Goal: Task Accomplishment & Management: Use online tool/utility

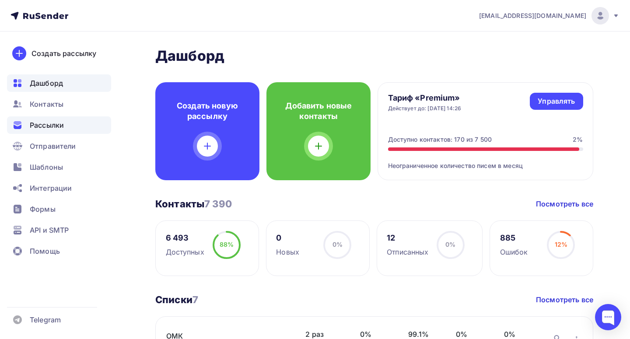
click at [52, 128] on span "Рассылки" at bounding box center [47, 125] width 34 height 11
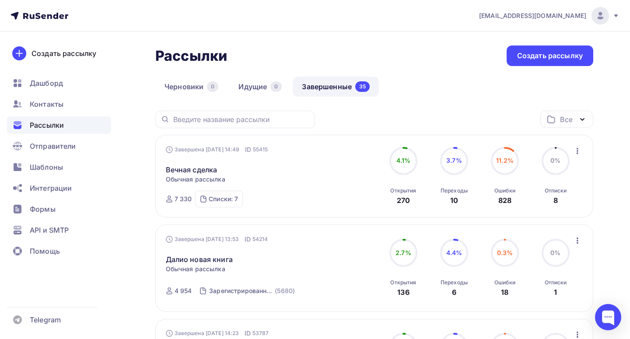
click at [581, 151] on icon "button" at bounding box center [578, 151] width 11 height 11
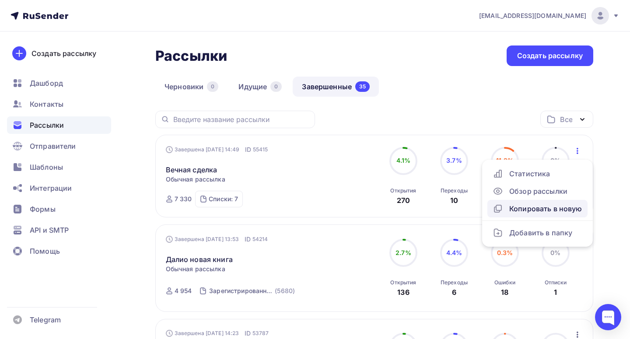
click at [544, 209] on div "Копировать в новую" at bounding box center [538, 209] width 90 height 11
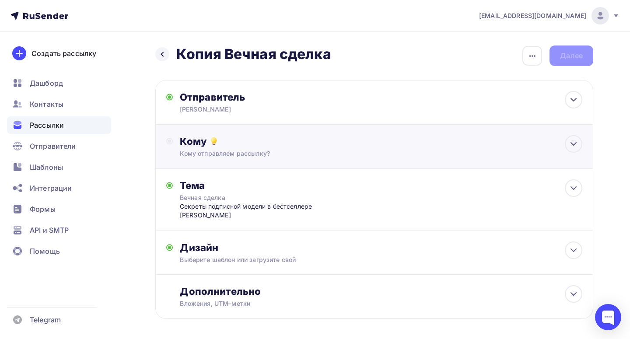
click at [362, 154] on div "Кому отправляем рассылку?" at bounding box center [361, 153] width 362 height 9
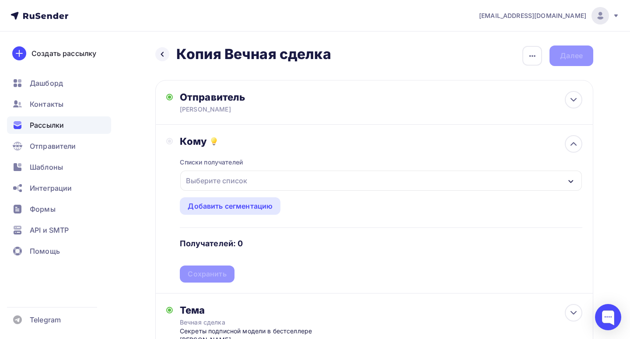
click at [290, 185] on div "Выберите список" at bounding box center [381, 181] width 402 height 20
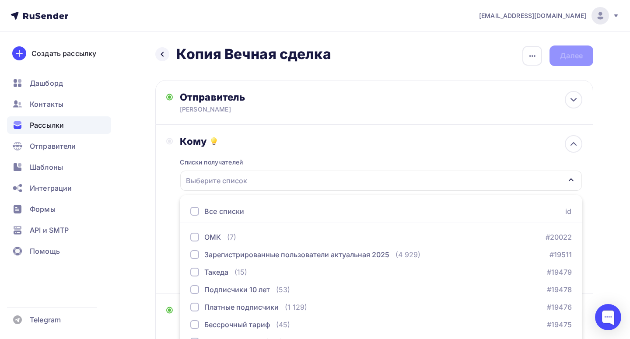
scroll to position [49, 0]
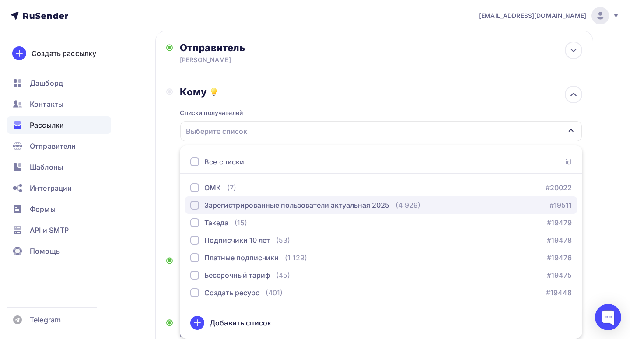
click at [281, 202] on div "Зарегистрированные пользователи актуальная 2025" at bounding box center [296, 205] width 185 height 11
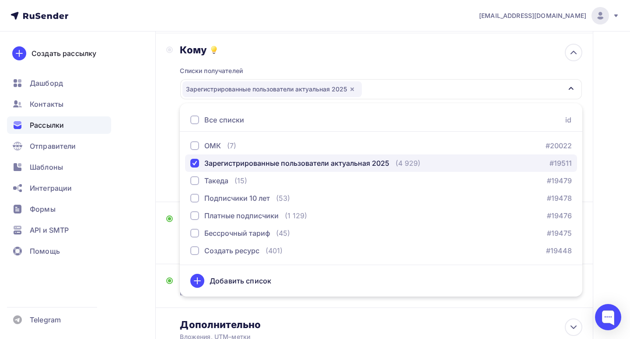
scroll to position [94, 0]
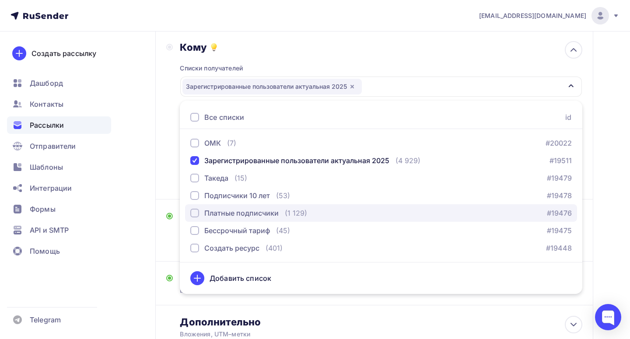
click at [279, 214] on div "Платные подписчики (1 129)" at bounding box center [248, 213] width 117 height 11
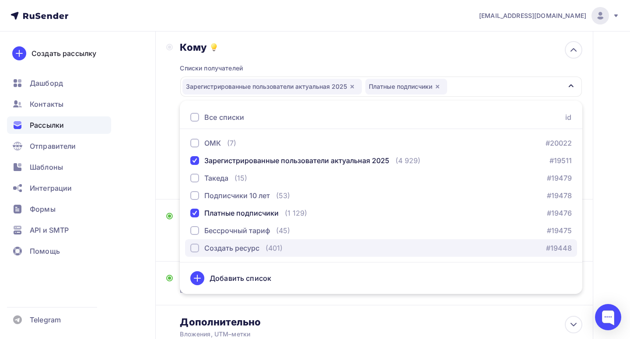
click at [275, 247] on div "(401)" at bounding box center [274, 248] width 17 height 11
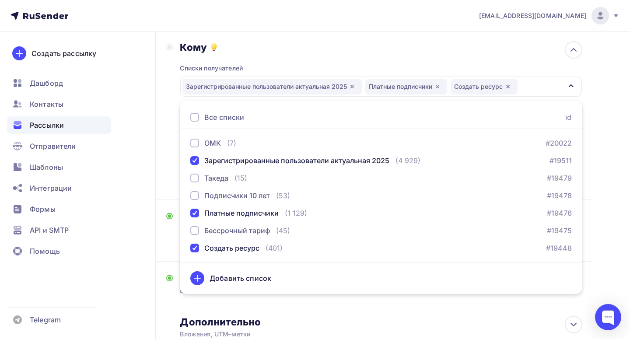
click at [174, 169] on div "Кому Списки получателей Зарегистрированные пользователи актуальная 2025 Платные…" at bounding box center [374, 115] width 416 height 148
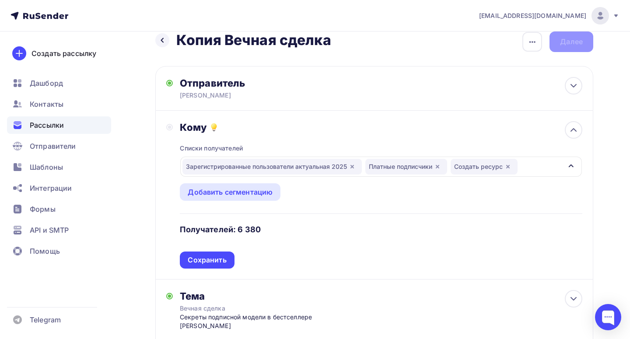
scroll to position [0, 0]
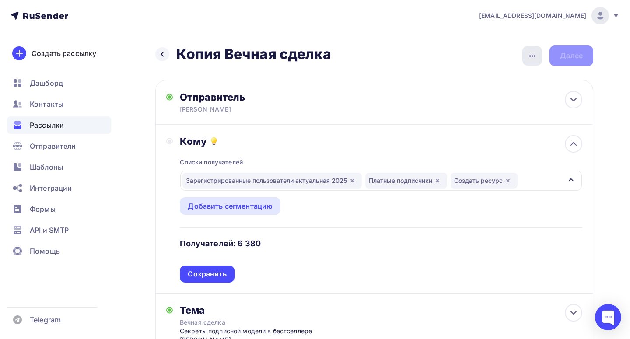
click at [533, 56] on icon "button" at bounding box center [533, 56] width 6 height 2
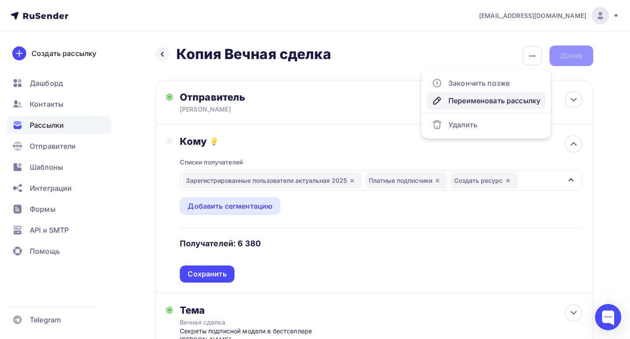
click at [480, 101] on div "Переименовать рассылку" at bounding box center [486, 100] width 109 height 11
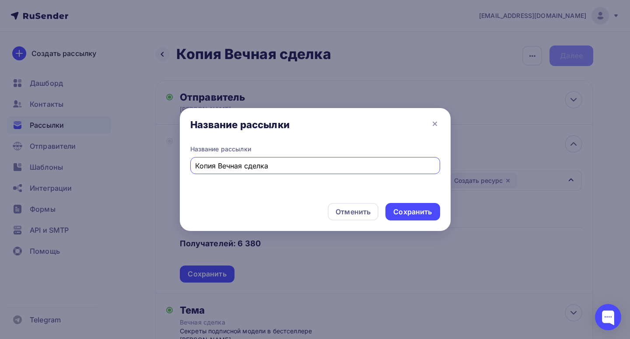
drag, startPoint x: 278, startPoint y: 163, endPoint x: 153, endPoint y: 165, distance: 124.8
click at [153, 165] on div "Название рассылки Название рассылки Копия Вечная сделка Отменить Сохранить" at bounding box center [315, 169] width 630 height 339
type input "E"
type input "Удвоение"
click at [415, 212] on div "Сохранить" at bounding box center [413, 212] width 39 height 10
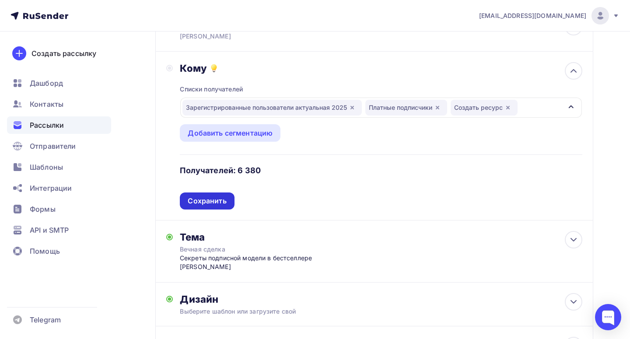
click at [213, 201] on div "Сохранить" at bounding box center [207, 201] width 39 height 10
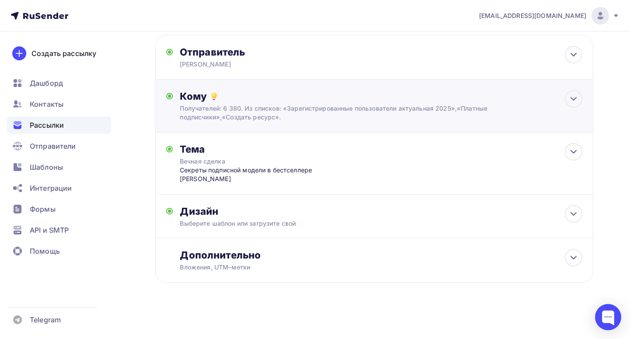
scroll to position [46, 0]
click at [238, 180] on div "Секреты подписной модели в бестселлере Робби Келлмана Бакстера" at bounding box center [266, 175] width 173 height 18
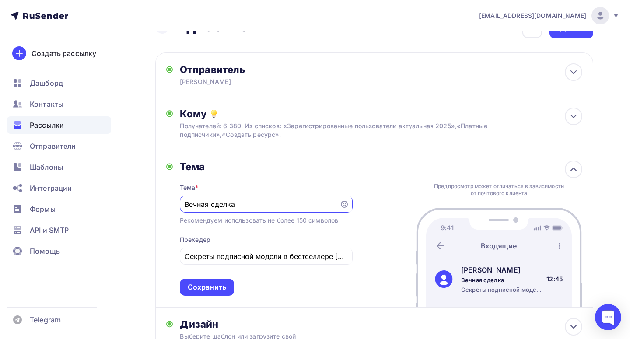
scroll to position [0, 0]
drag, startPoint x: 237, startPoint y: 204, endPoint x: 156, endPoint y: 204, distance: 81.4
click at [156, 204] on div "Тема Тема * Вечная сделка Рекомендуем использовать не более 150 символов Прехед…" at bounding box center [374, 228] width 438 height 157
type input "Удвоение на MakeRight!"
click at [235, 258] on input "Секреты подписной модели в бестселлере Робби Келлмана Бакстера" at bounding box center [266, 256] width 163 height 11
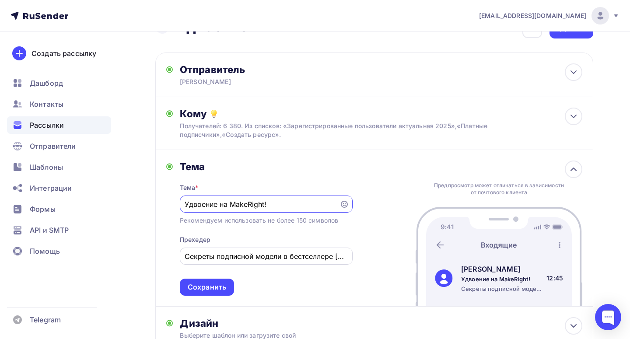
click at [235, 258] on input "Секреты подписной модели в бестселлере Робби Келлмана Бакстера" at bounding box center [266, 256] width 163 height 11
drag, startPoint x: 264, startPoint y: 259, endPoint x: 180, endPoint y: 258, distance: 84.5
click at [180, 258] on div "Удваиваем период подписки, а цены оставляем такими же!" at bounding box center [266, 256] width 173 height 17
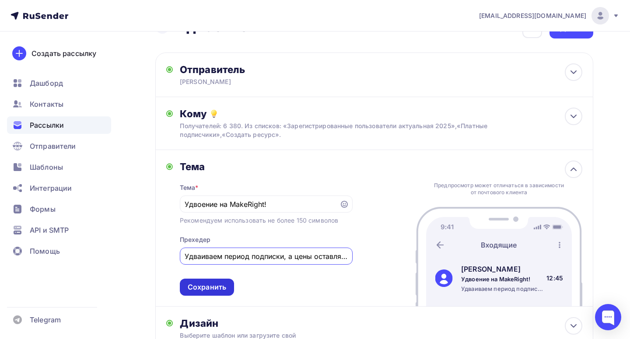
type input "Удваиваем период подписки, а цены оставляем такими же!"
click at [215, 287] on div "Сохранить" at bounding box center [207, 287] width 39 height 10
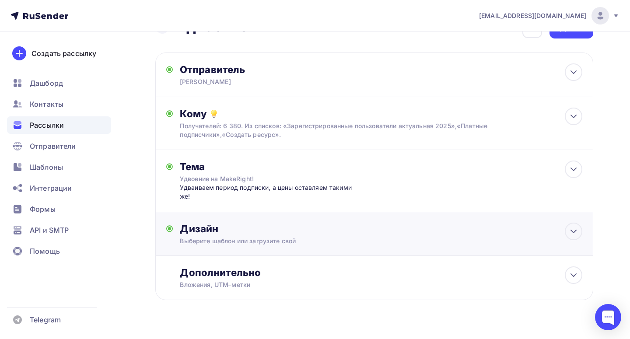
click at [262, 230] on div "Дизайн" at bounding box center [381, 229] width 403 height 12
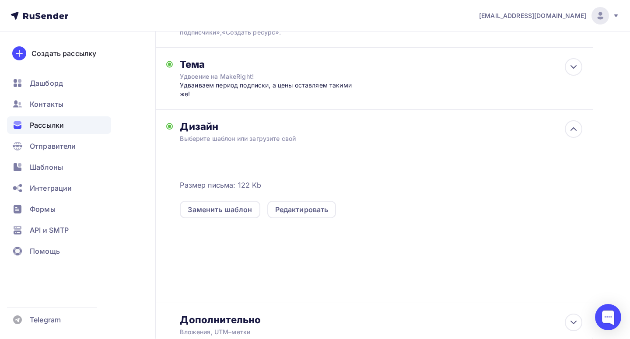
scroll to position [131, 0]
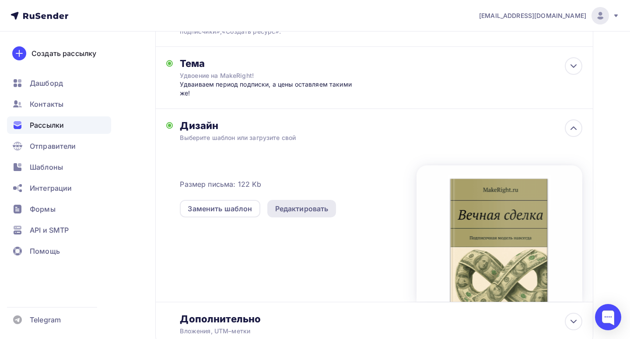
click at [295, 205] on div "Редактировать" at bounding box center [301, 209] width 53 height 11
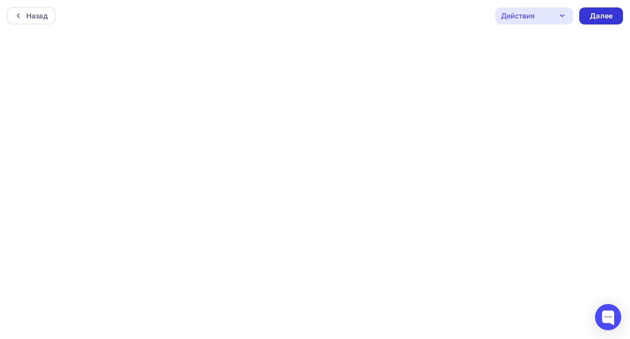
click at [593, 17] on div "Далее" at bounding box center [601, 16] width 23 height 10
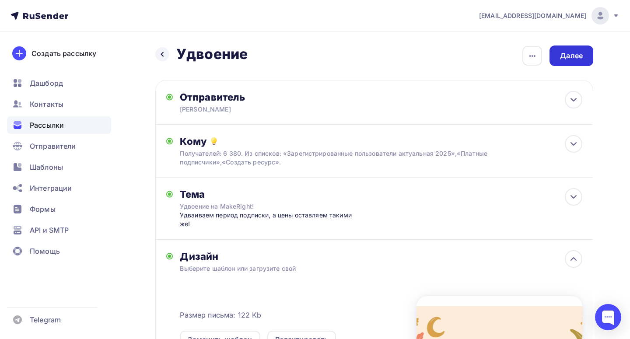
click at [562, 61] on div "Далее" at bounding box center [572, 56] width 44 height 21
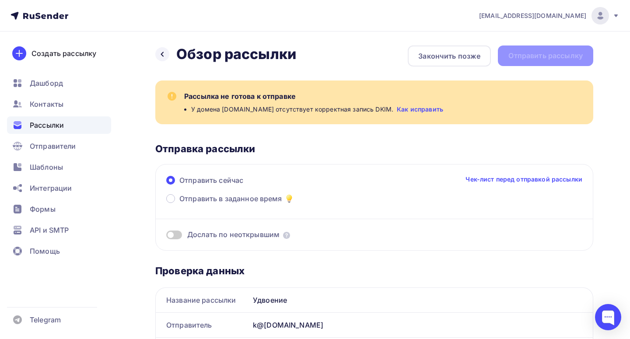
click at [404, 109] on link "Как исправить" at bounding box center [420, 109] width 46 height 9
click at [422, 54] on div "Закончить позже" at bounding box center [449, 56] width 62 height 11
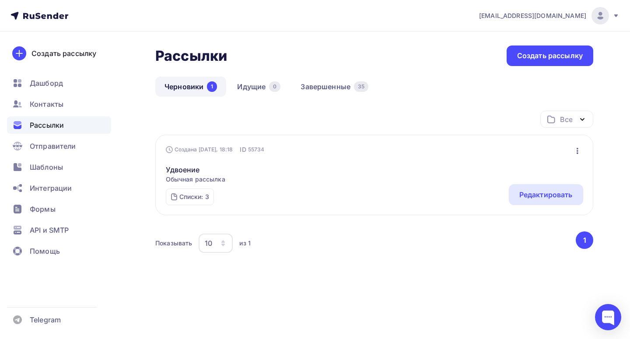
click at [597, 15] on img at bounding box center [600, 16] width 11 height 11
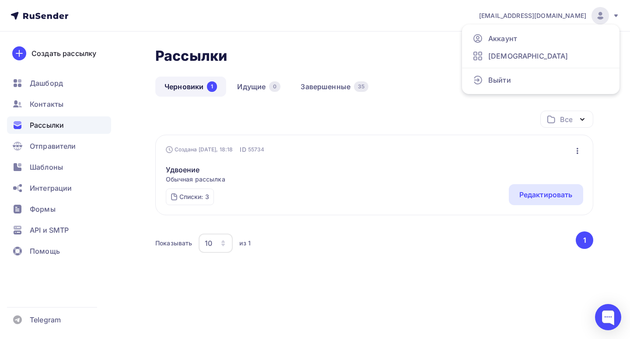
click at [597, 15] on img at bounding box center [600, 16] width 11 height 11
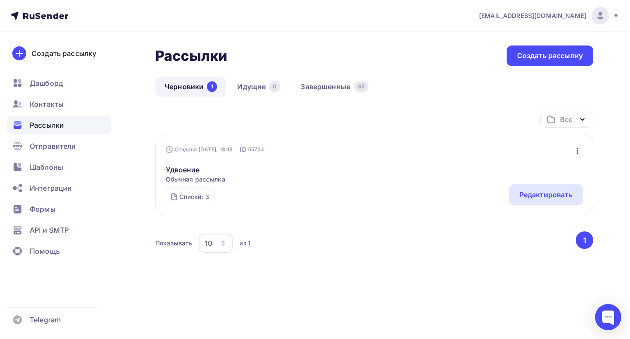
click at [48, 15] on icon at bounding box center [49, 16] width 5 height 5
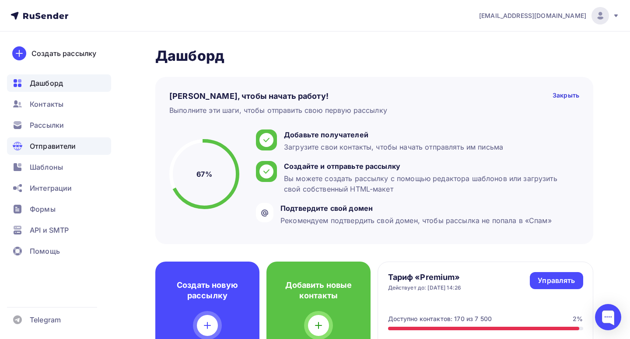
click at [60, 151] on span "Отправители" at bounding box center [53, 146] width 46 height 11
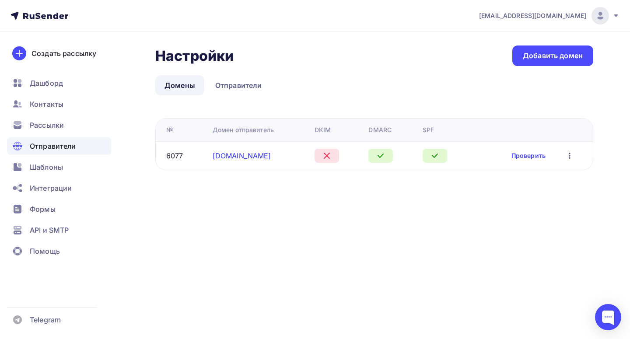
click at [241, 157] on link "makeright.ru" at bounding box center [242, 155] width 59 height 9
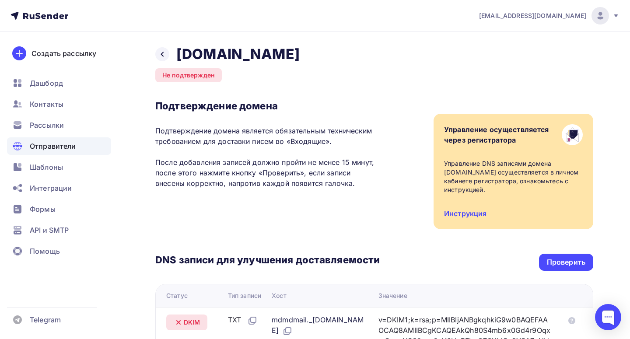
drag, startPoint x: 157, startPoint y: 107, endPoint x: 343, endPoint y: 141, distance: 189.4
click at [343, 141] on div "Подтверждение домена Подтверждение домена является обязательным техническим тре…" at bounding box center [267, 147] width 225 height 95
copy div "Подтверждение домена Подтверждение домена является обязательным техническим тре…"
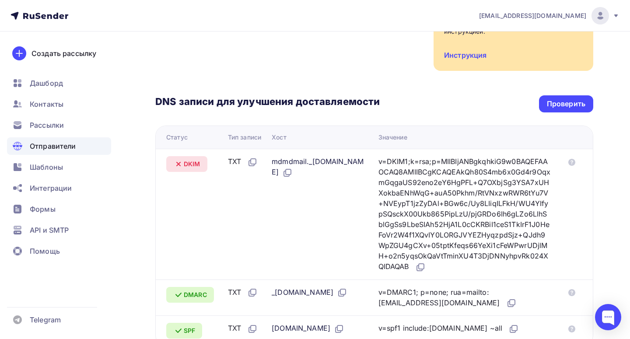
scroll to position [161, 0]
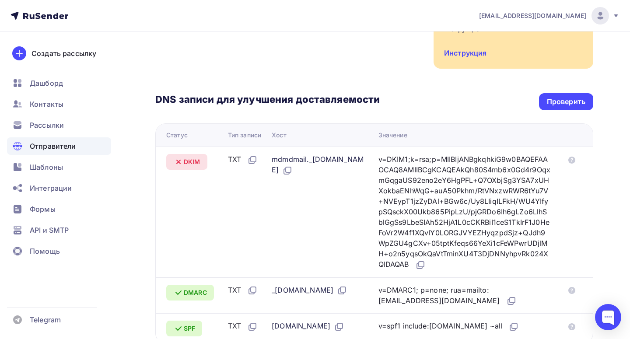
drag, startPoint x: 162, startPoint y: 154, endPoint x: 553, endPoint y: 270, distance: 407.9
click at [553, 270] on tr "DKIM TXT mdmdmail._domainkey.makeright.ru v=DKIM1;k=rsa;p=MIIBIjANBgkqhkiG9w0BA…" at bounding box center [374, 212] width 437 height 131
copy tr "DKIM TXT mdmdmail._domainkey.makeright.ru v=DKIM1;k=rsa;p=MIIBIjANBgkqhkiG9w0BA…"
click at [569, 102] on div "Проверить" at bounding box center [566, 102] width 39 height 10
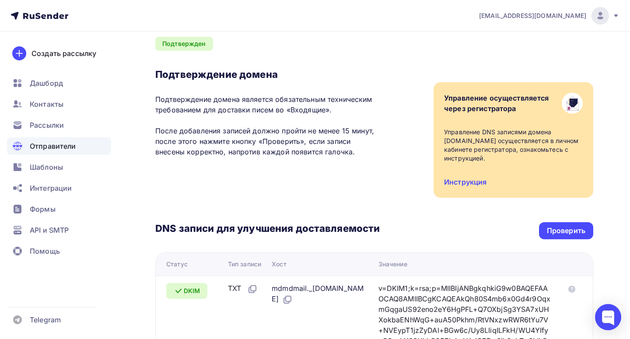
scroll to position [0, 0]
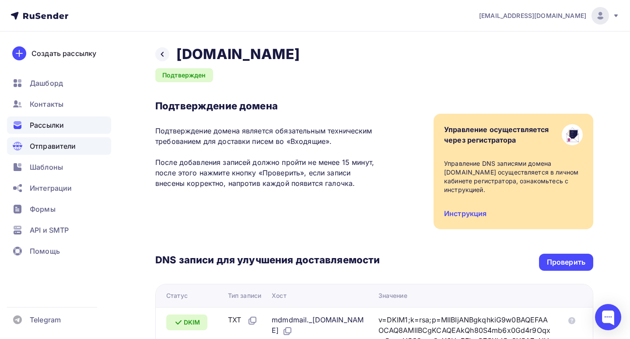
click at [56, 124] on span "Рассылки" at bounding box center [47, 125] width 34 height 11
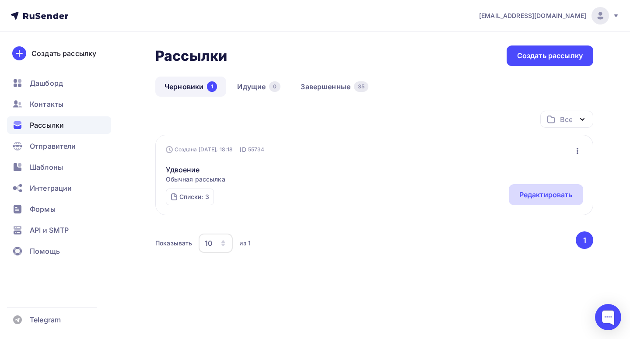
click at [551, 199] on div "Редактировать" at bounding box center [546, 195] width 53 height 11
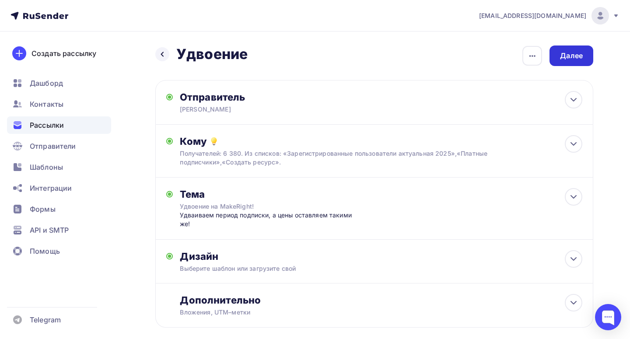
click at [576, 57] on div "Далее" at bounding box center [571, 56] width 23 height 10
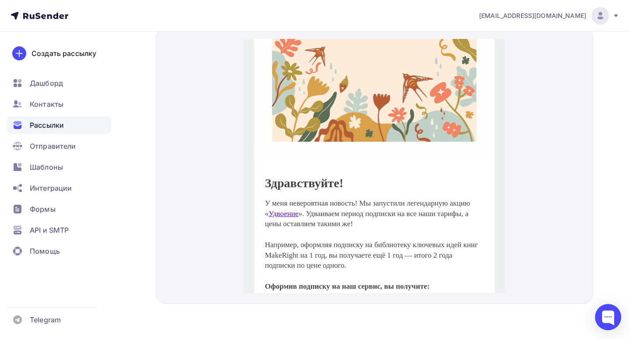
scroll to position [80, 0]
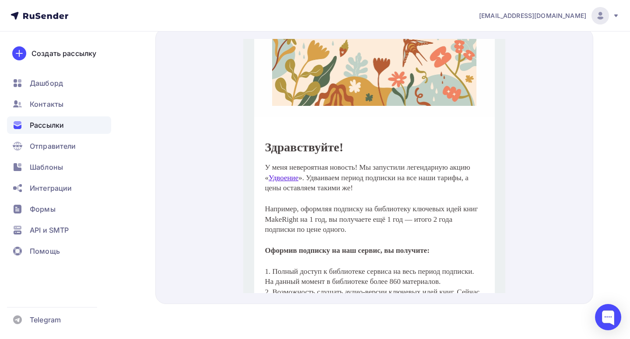
click at [298, 165] on link "Удвоение" at bounding box center [283, 167] width 30 height 8
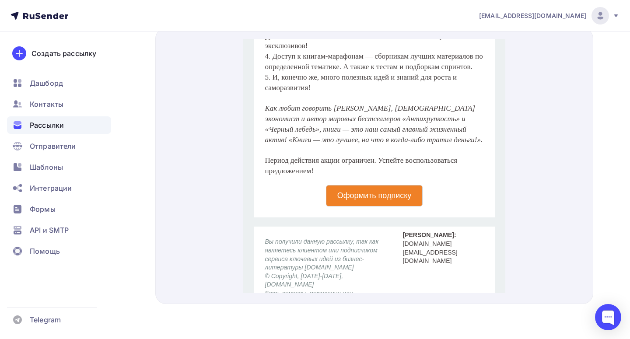
scroll to position [373, 0]
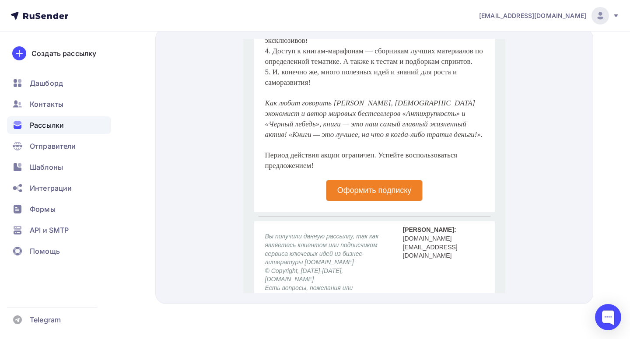
click at [355, 185] on p "Оформить подписку" at bounding box center [374, 181] width 74 height 10
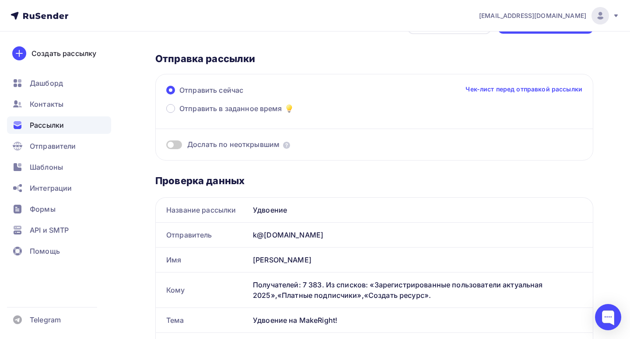
scroll to position [0, 0]
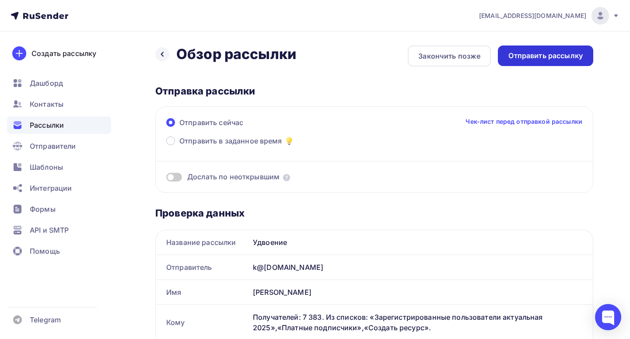
click at [543, 59] on div "Отправить рассылку" at bounding box center [546, 56] width 74 height 10
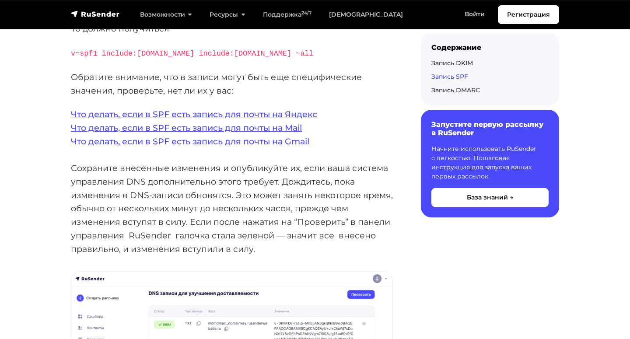
scroll to position [2026, 0]
